Goal: Navigation & Orientation: Find specific page/section

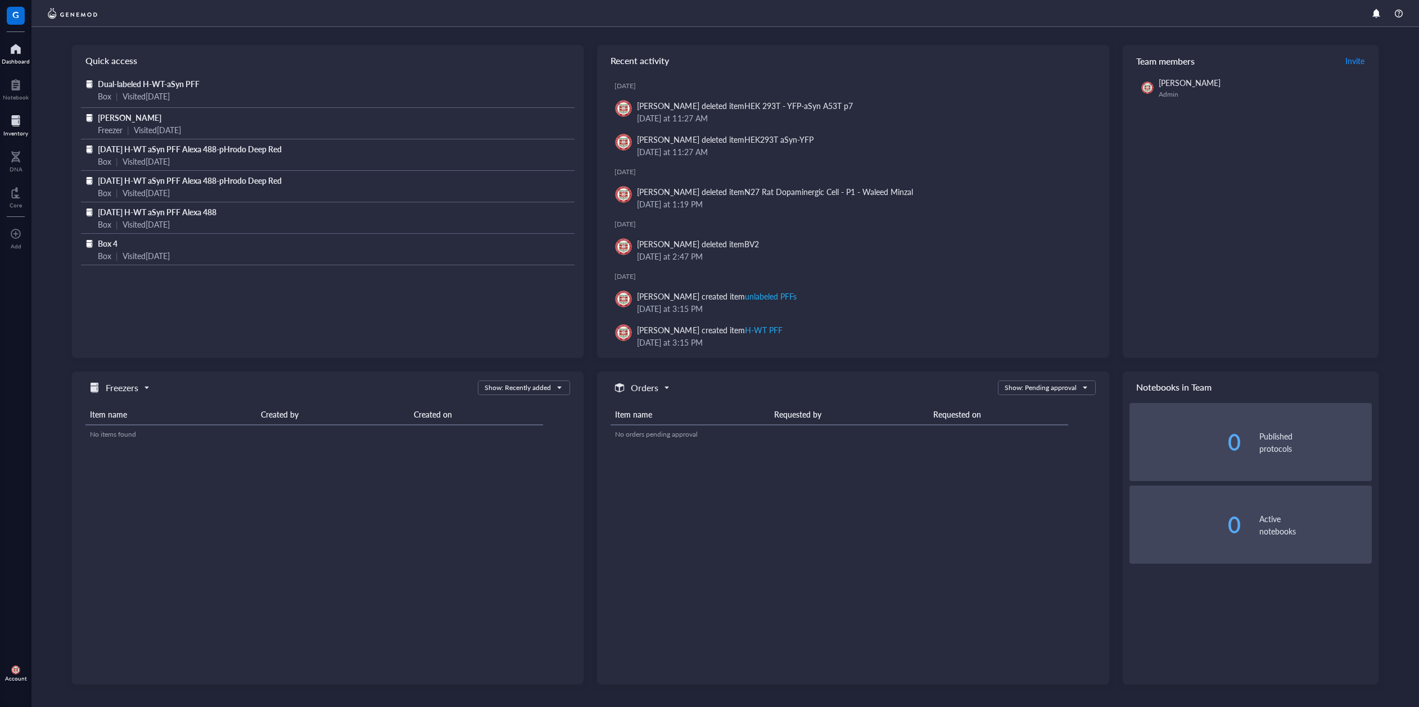
click at [16, 121] on div at bounding box center [15, 121] width 25 height 18
